Goal: Information Seeking & Learning: Understand process/instructions

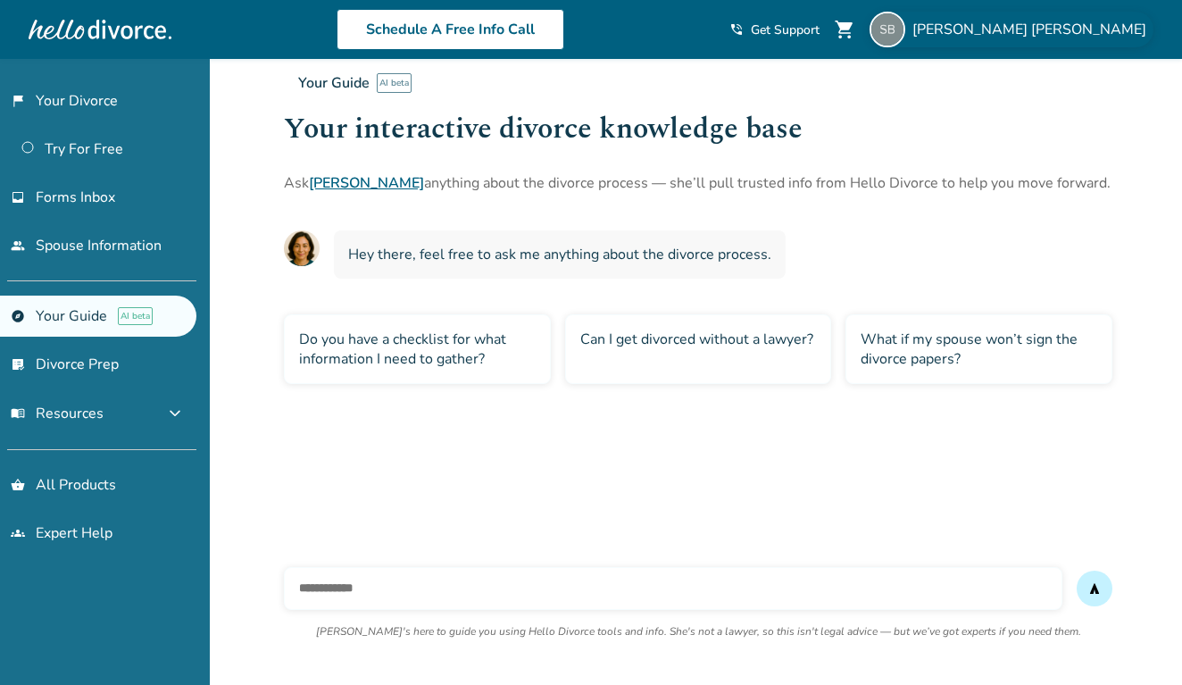
click at [1083, 28] on span "[PERSON_NAME]" at bounding box center [1032, 30] width 241 height 20
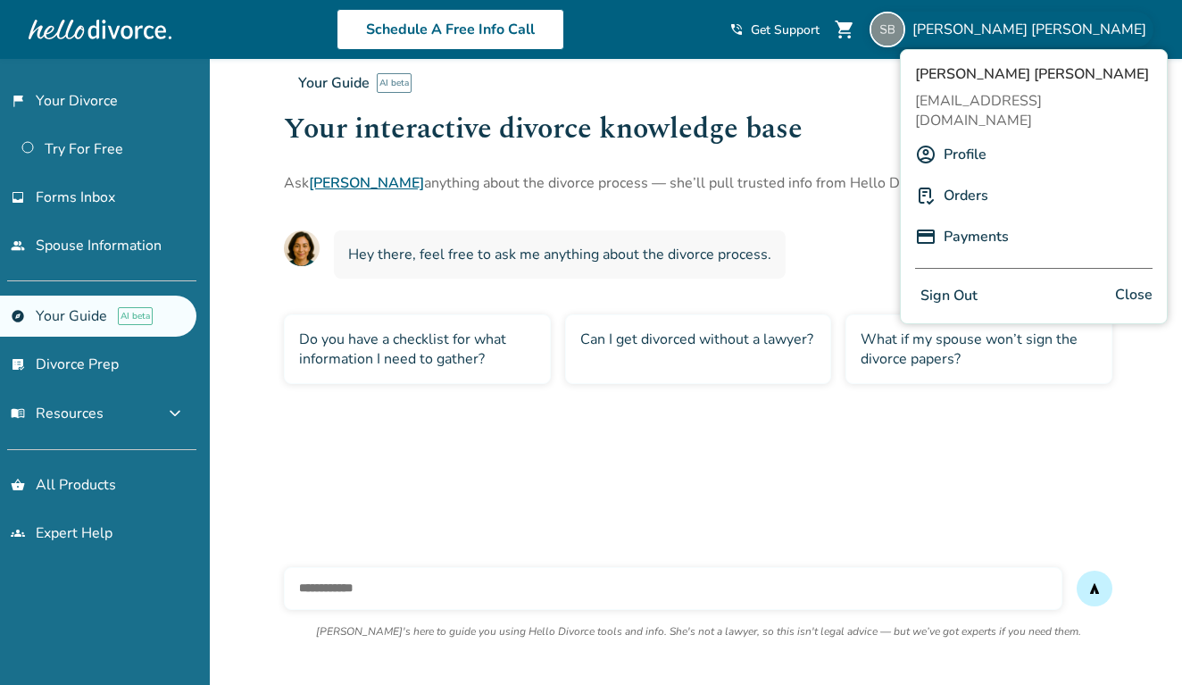
click at [953, 137] on link "Profile" at bounding box center [965, 154] width 43 height 34
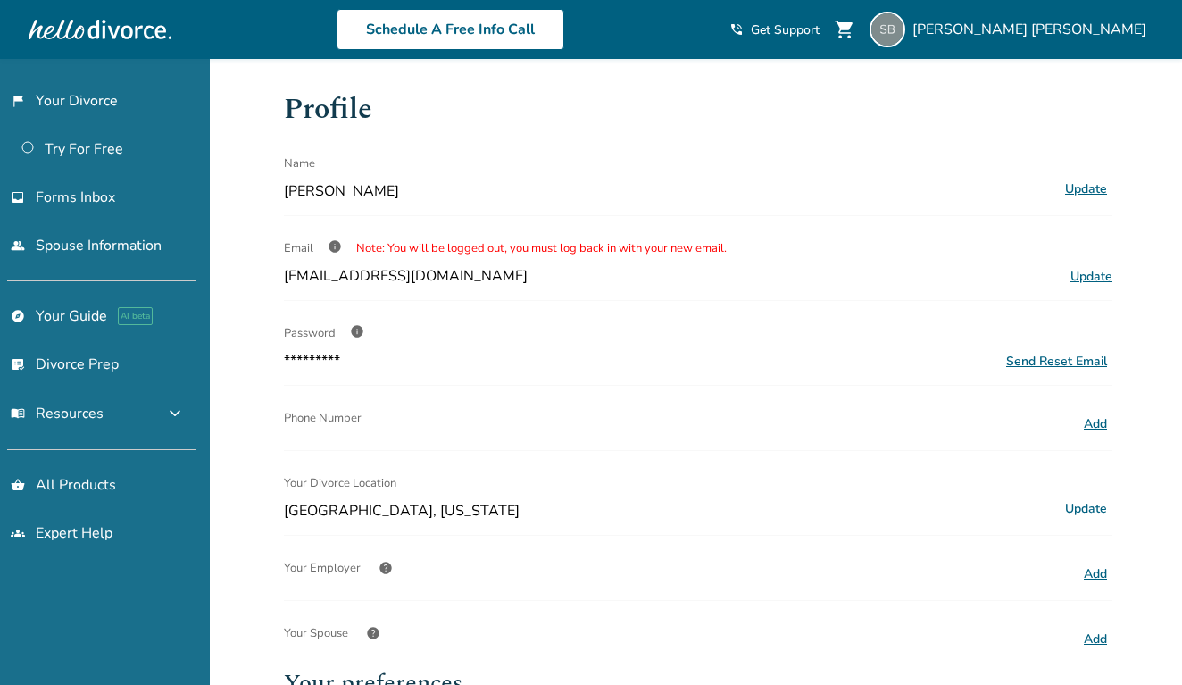
click at [1095, 279] on span "Update" at bounding box center [1092, 276] width 42 height 17
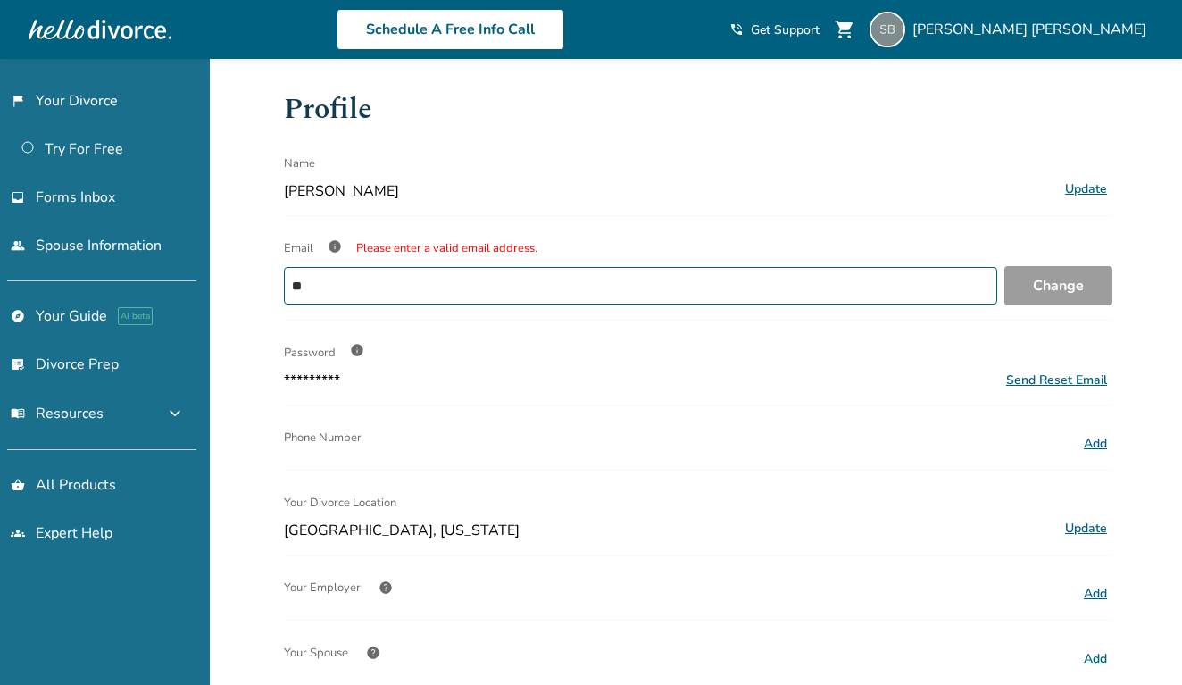
type input "*"
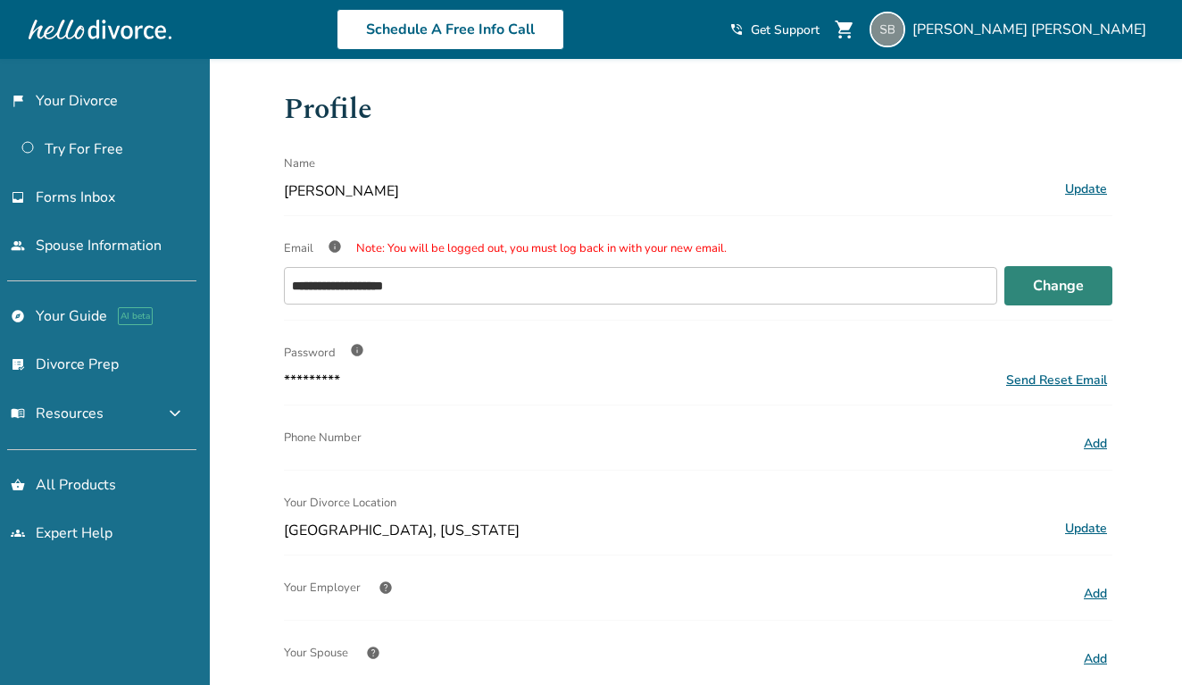
type input "**********"
click at [1050, 289] on button "Change" at bounding box center [1058, 285] width 108 height 39
click at [1078, 25] on span "[PERSON_NAME]" at bounding box center [1032, 30] width 241 height 20
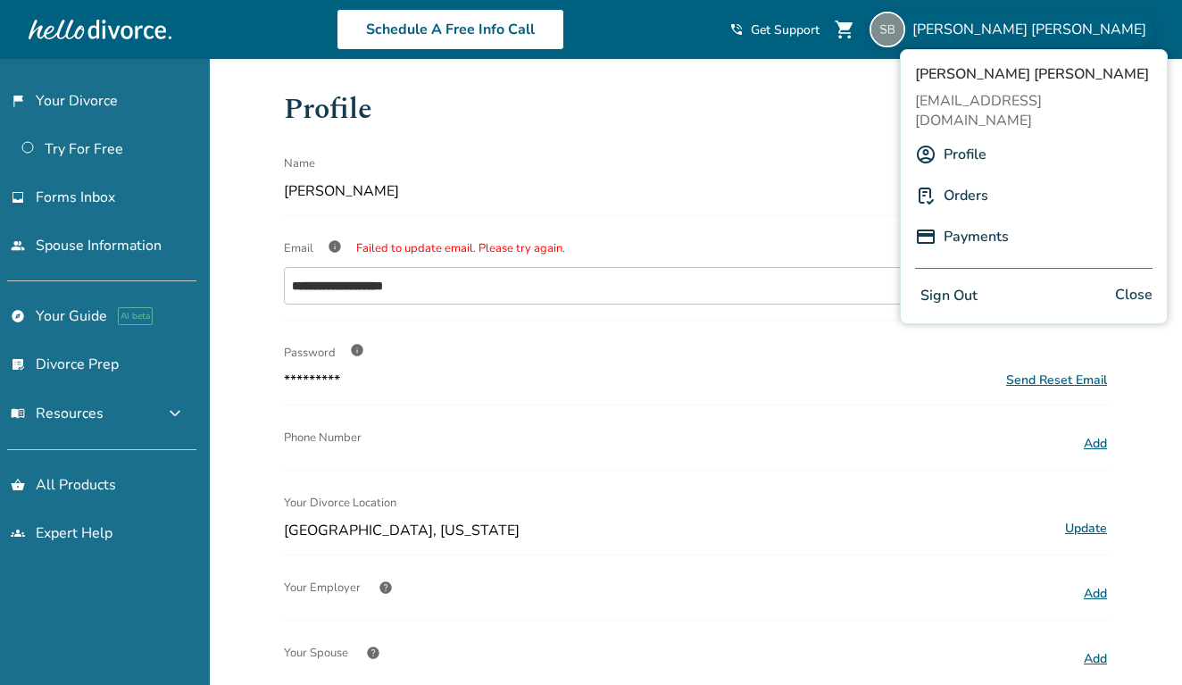
click at [946, 283] on button "Sign Out" at bounding box center [949, 296] width 68 height 26
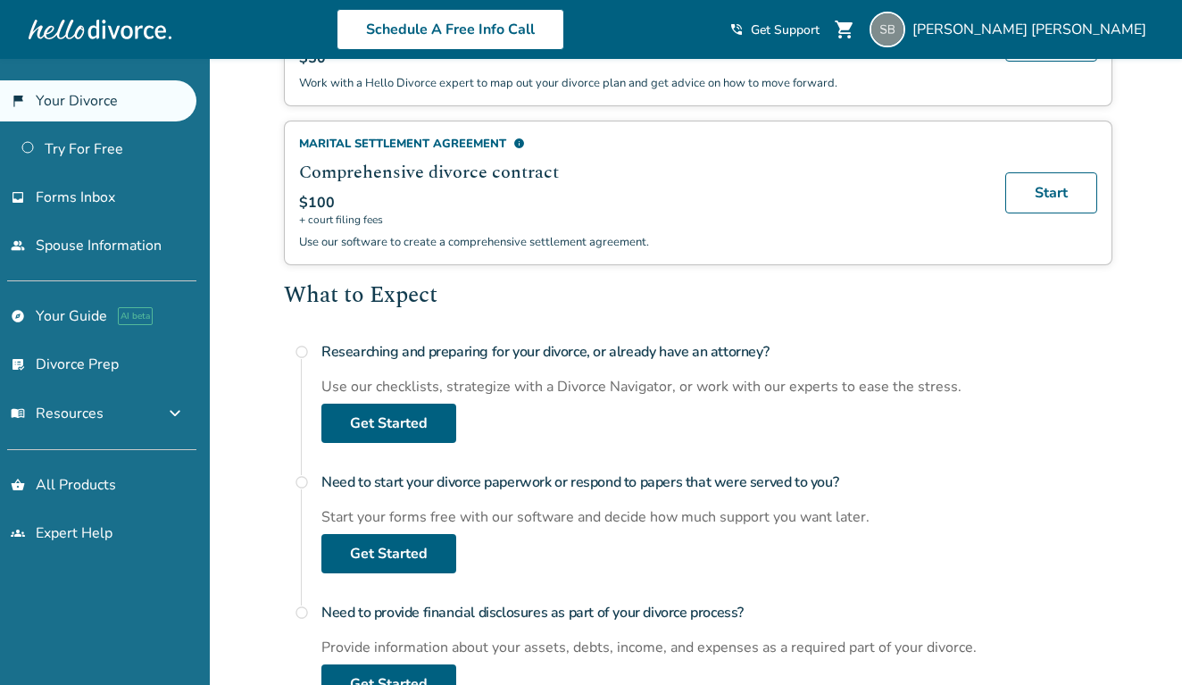
scroll to position [438, 0]
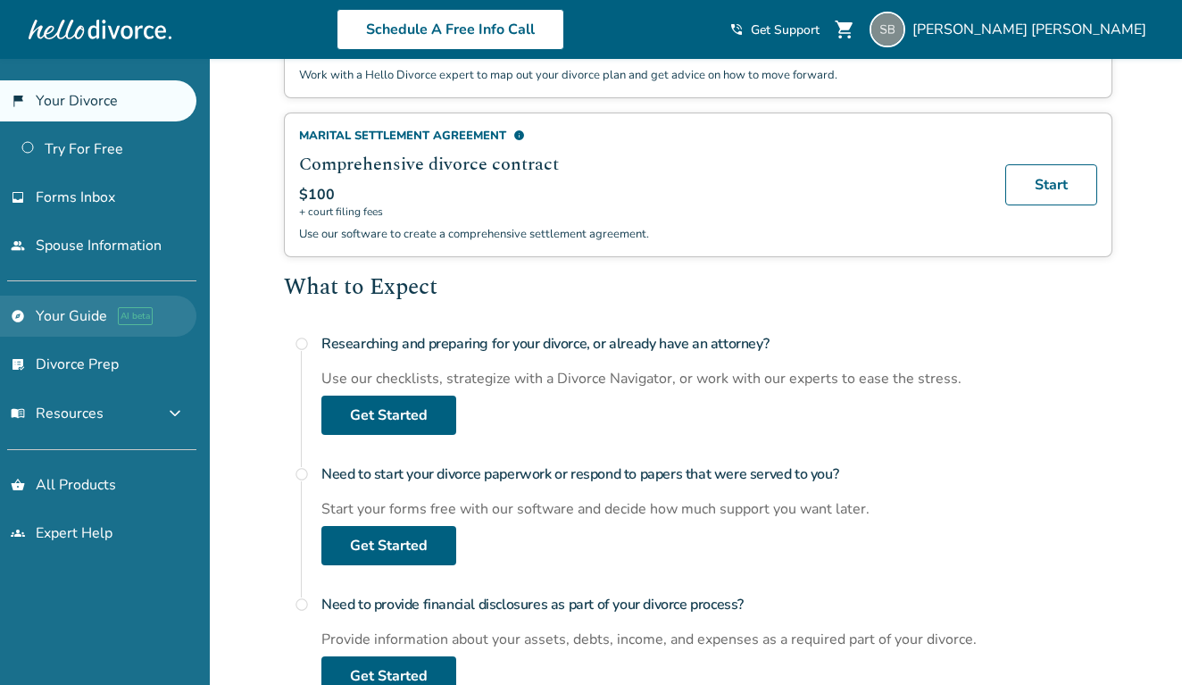
click at [80, 312] on link "explore Your Guide AI beta" at bounding box center [98, 316] width 196 height 41
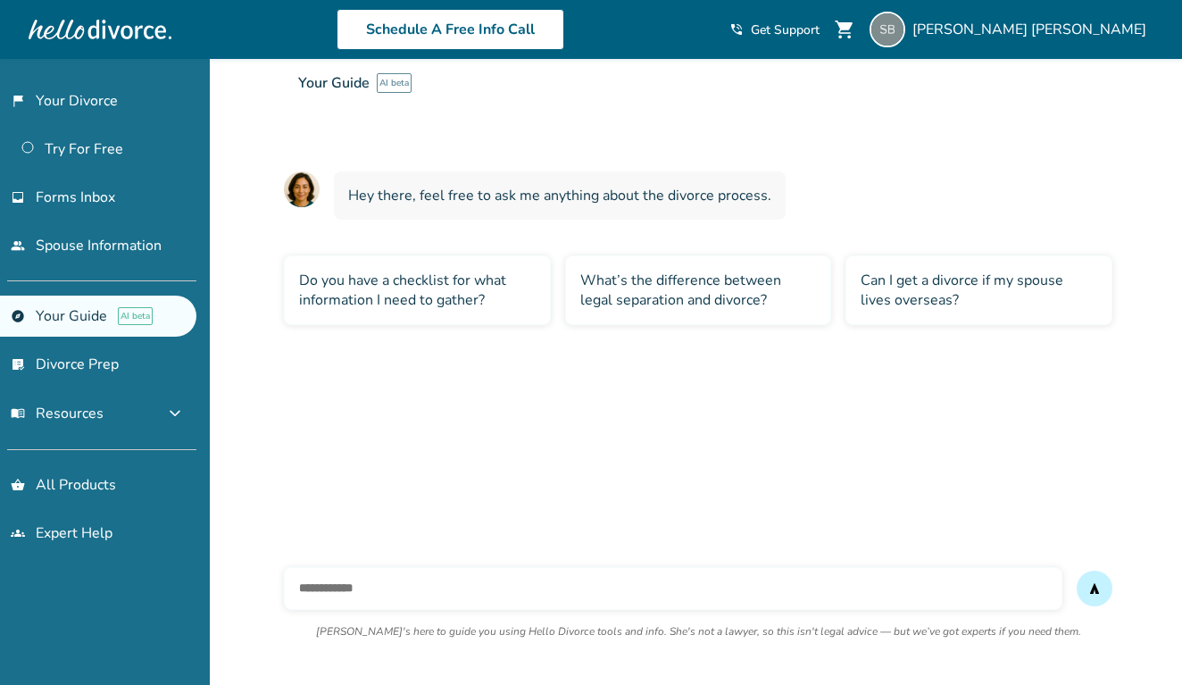
click at [432, 590] on input "text" at bounding box center [673, 588] width 779 height 43
type input "**********"
click at [1095, 588] on button "send" at bounding box center [1095, 589] width 36 height 36
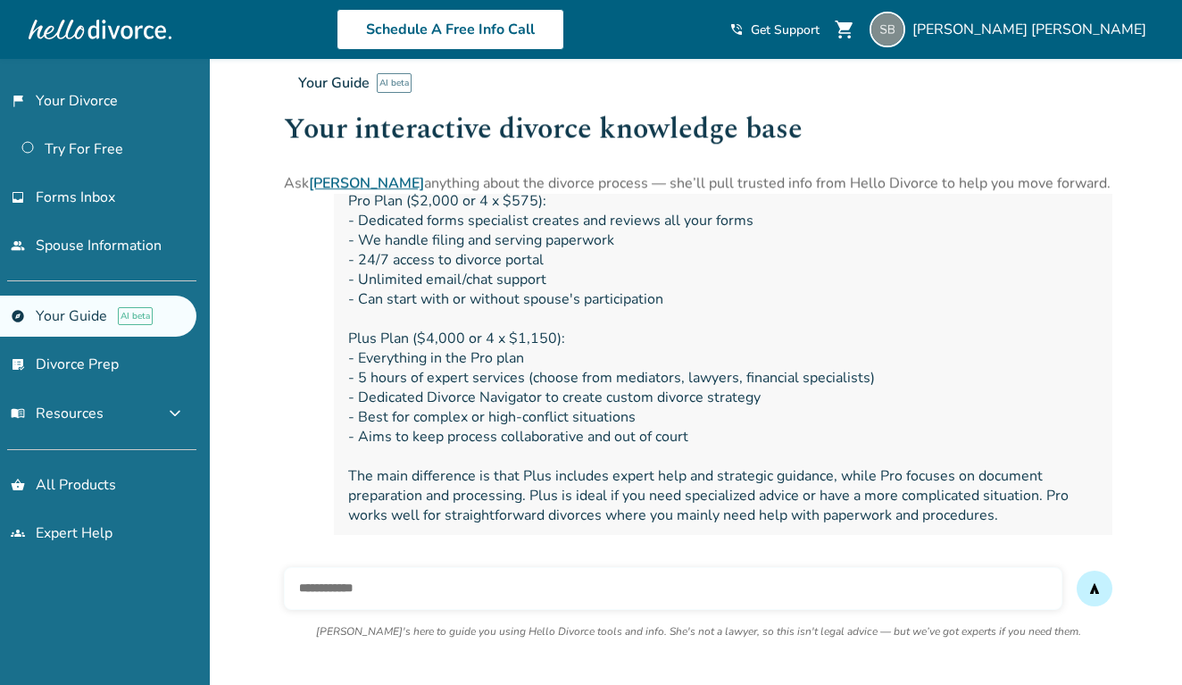
scroll to position [210, 0]
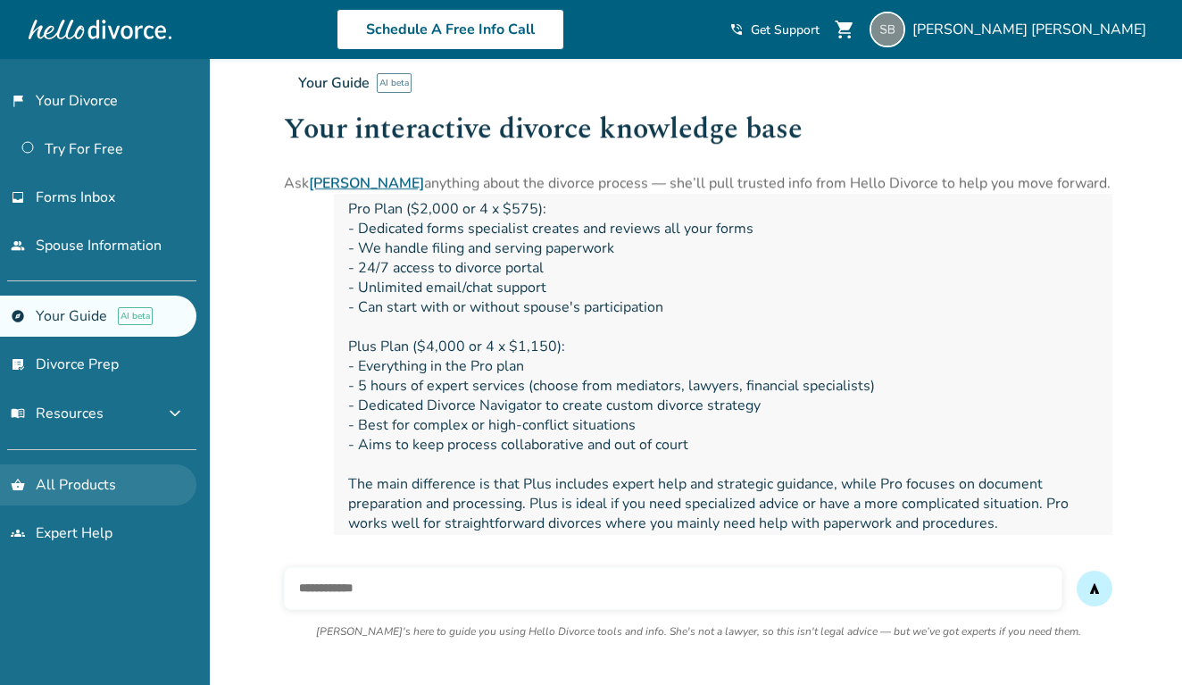
click at [62, 483] on link "shopping_basket All Products" at bounding box center [98, 484] width 196 height 41
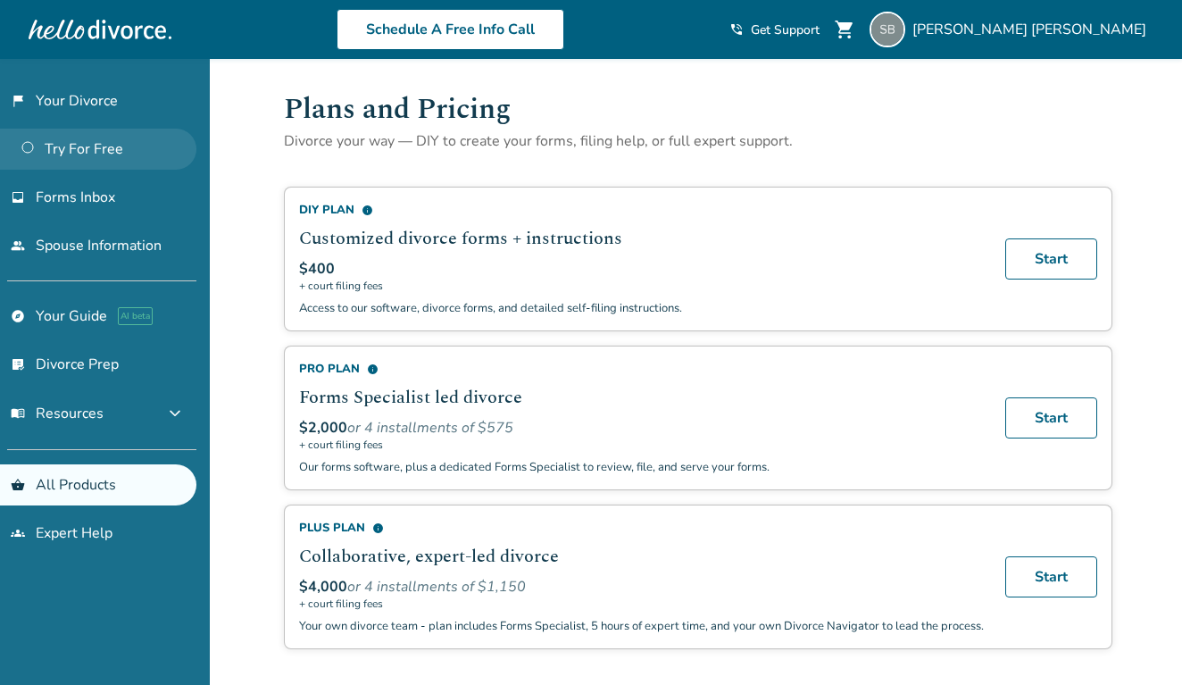
click at [100, 136] on link "Try For Free" at bounding box center [98, 149] width 196 height 41
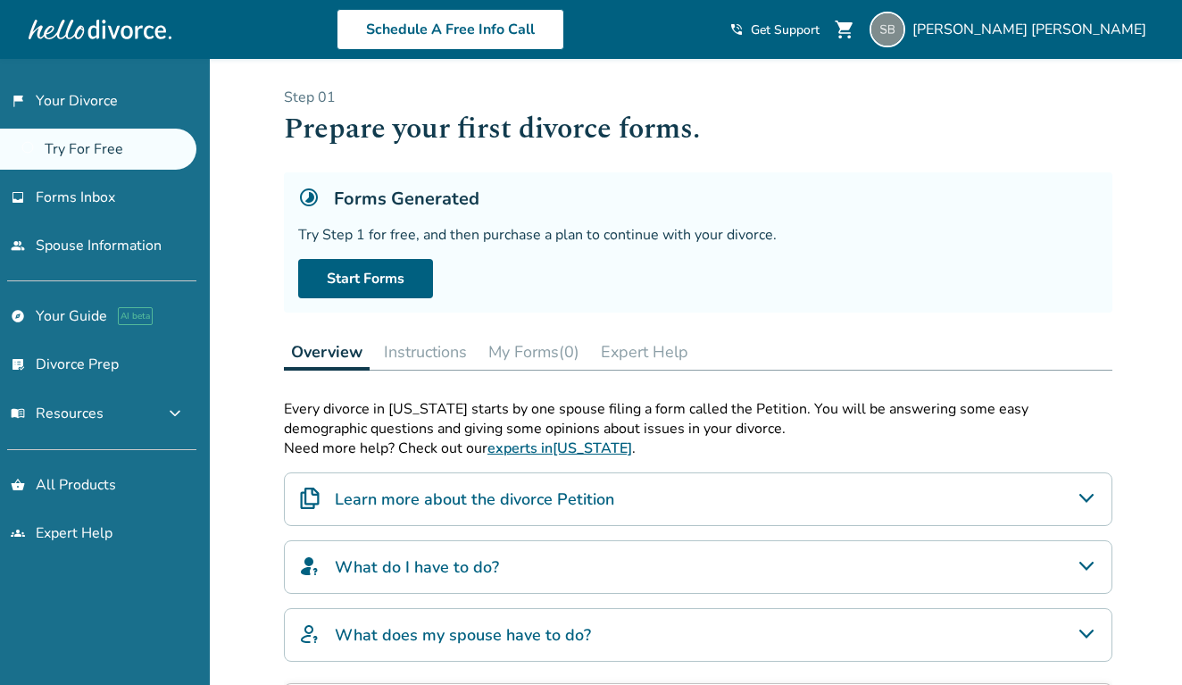
click at [478, 564] on h4 "What do I have to do?" at bounding box center [417, 566] width 164 height 23
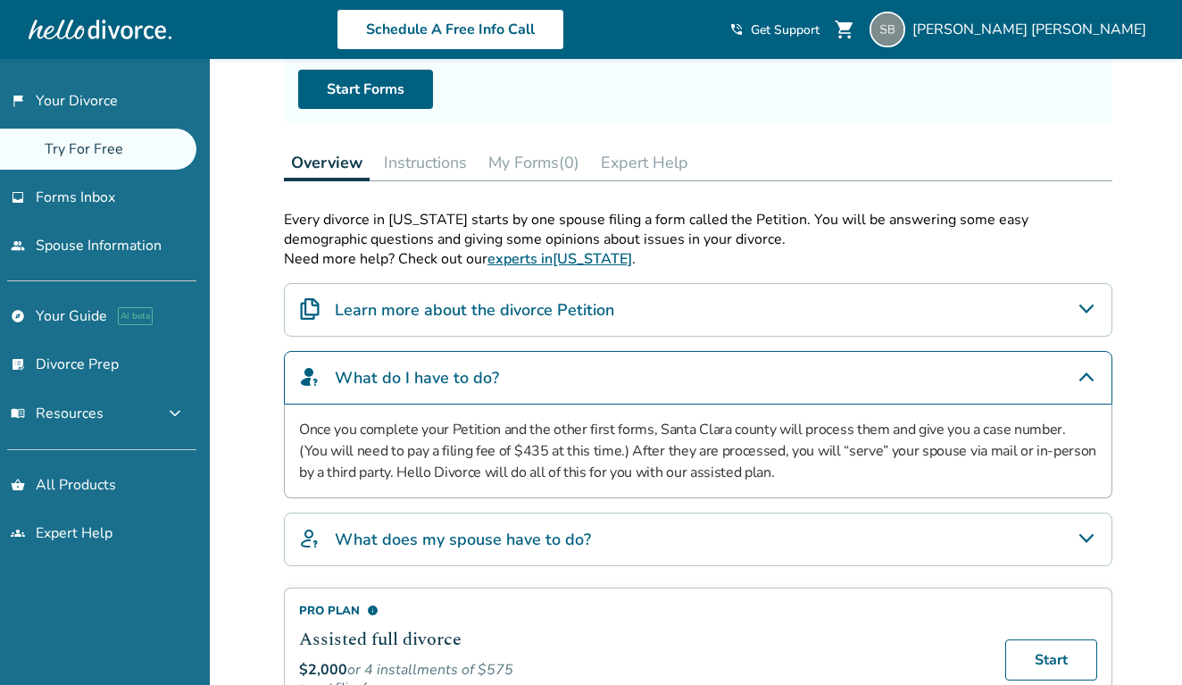
scroll to position [194, 0]
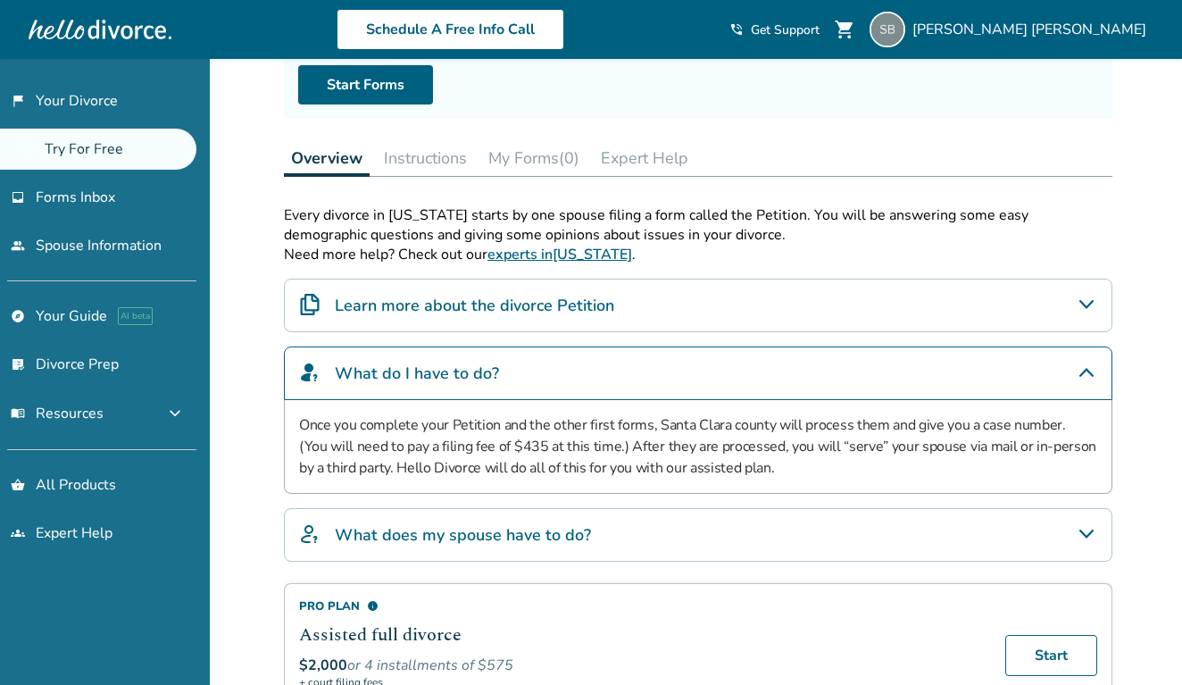
click at [487, 533] on h4 "What does my spouse have to do?" at bounding box center [463, 534] width 256 height 23
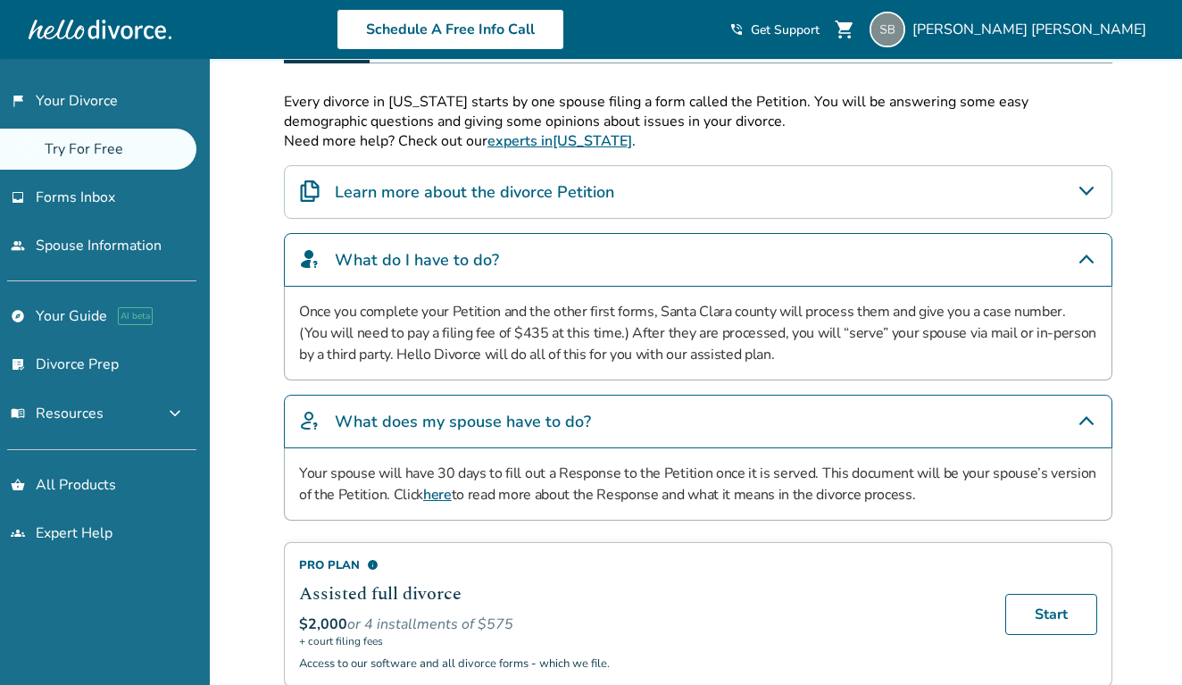
scroll to position [326, 0]
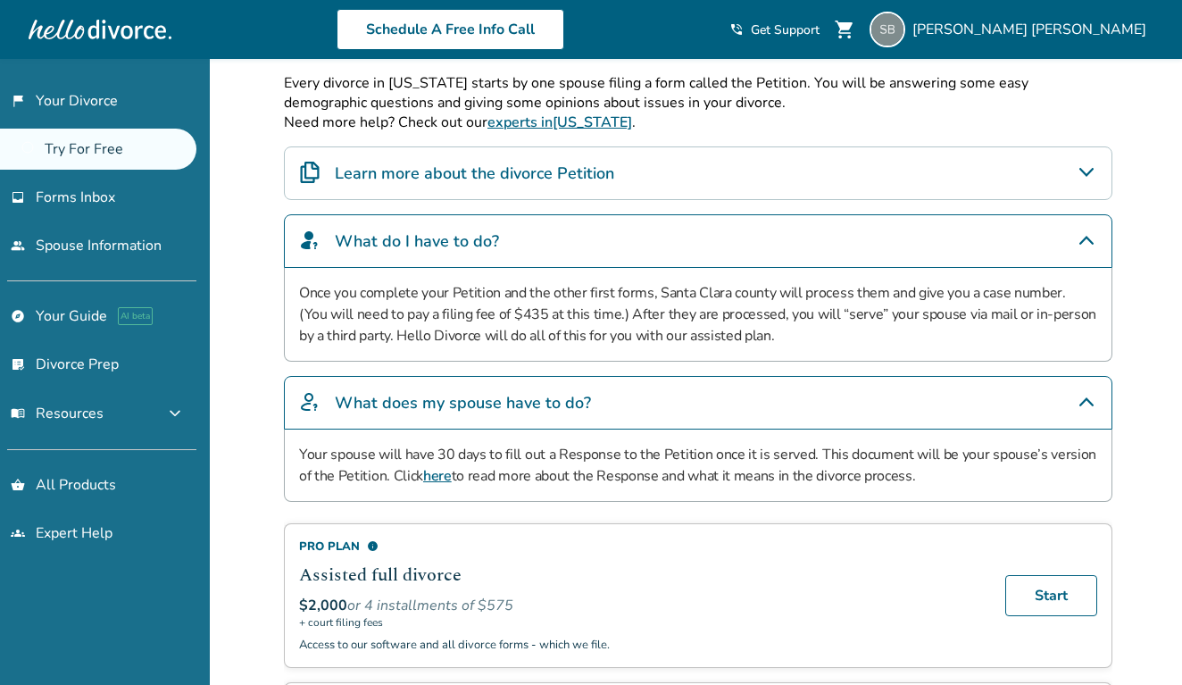
click at [439, 479] on link "here" at bounding box center [437, 476] width 29 height 20
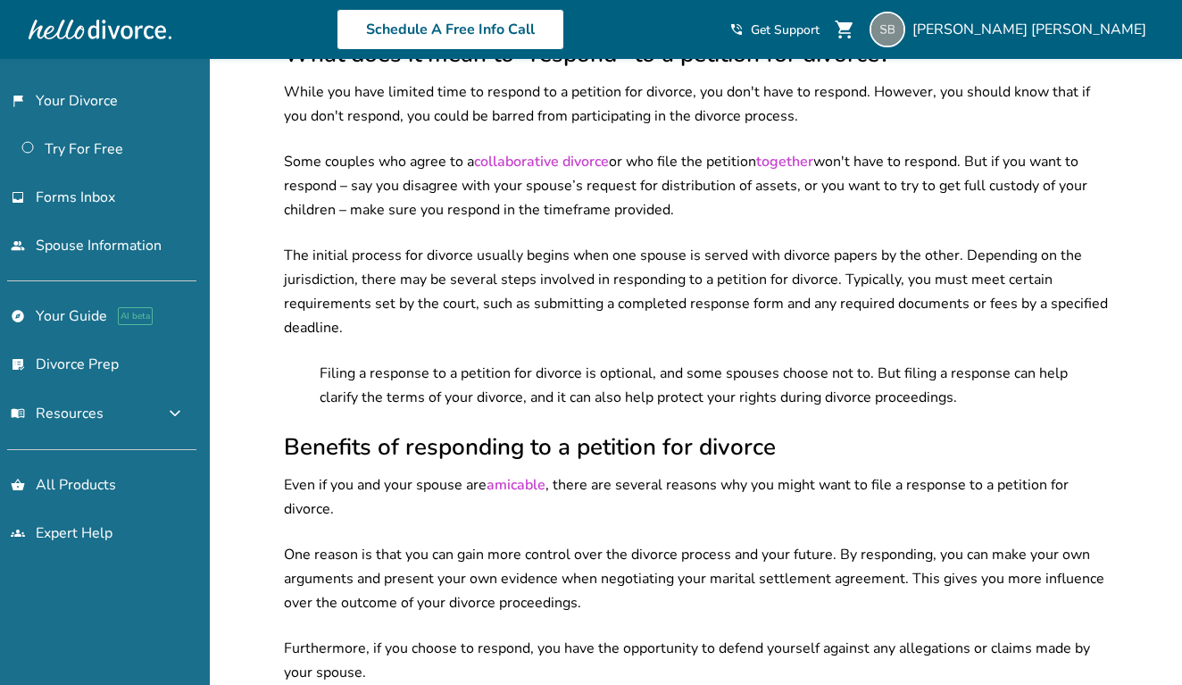
scroll to position [510, 0]
